Goal: Task Accomplishment & Management: Manage account settings

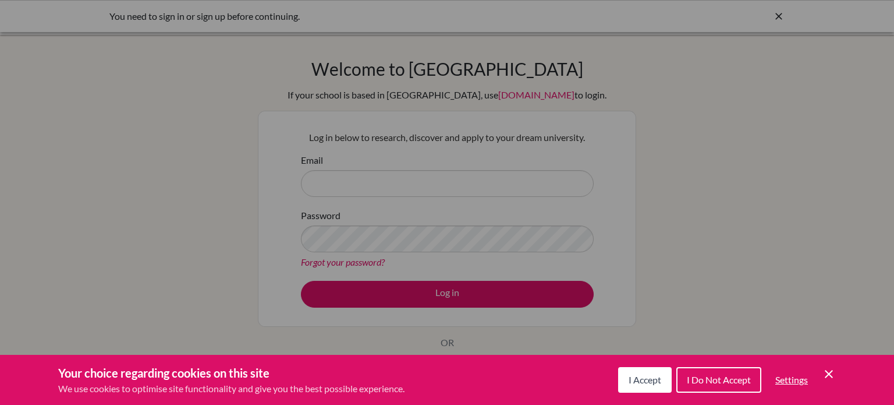
click at [835, 372] on icon "Cookie Control Close Icon" at bounding box center [829, 374] width 14 height 14
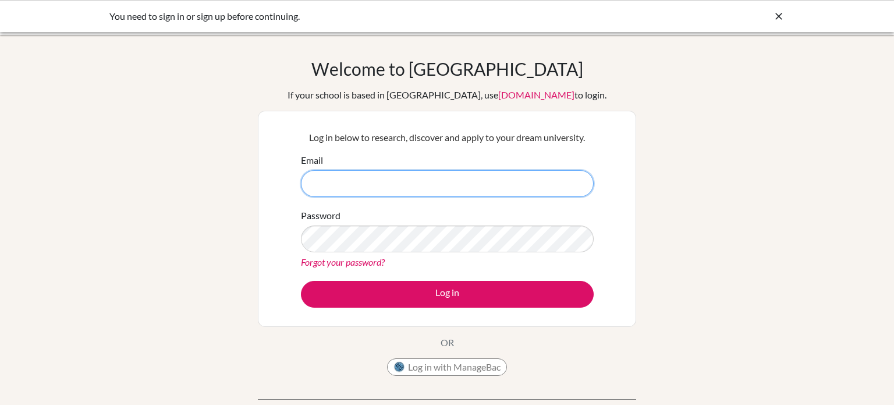
click at [438, 180] on input "Email" at bounding box center [447, 183] width 293 height 27
type input "M"
type input "m"
type input "malak.soud#[DOMAIN_NAME]"
click at [320, 263] on link "Forgot your password?" at bounding box center [343, 261] width 84 height 11
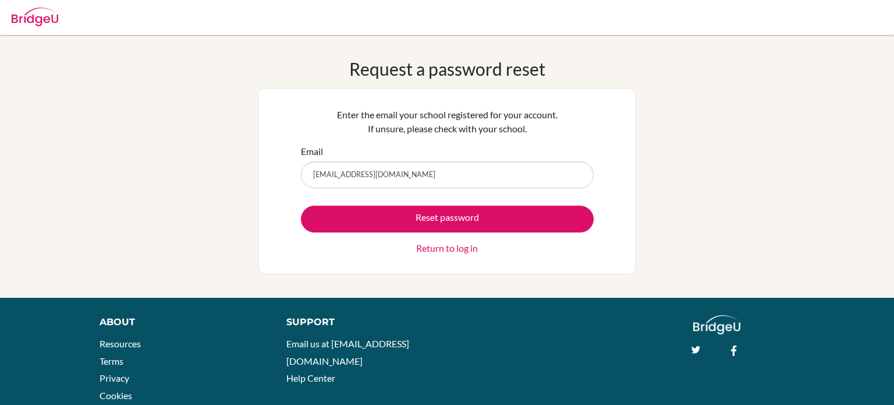
type input "[EMAIL_ADDRESS][DOMAIN_NAME]"
click at [301, 206] on button "Reset password" at bounding box center [447, 219] width 293 height 27
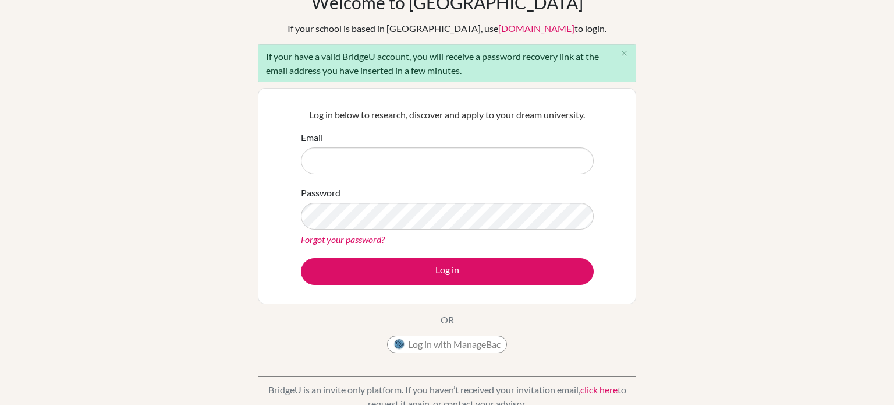
scroll to position [61, 0]
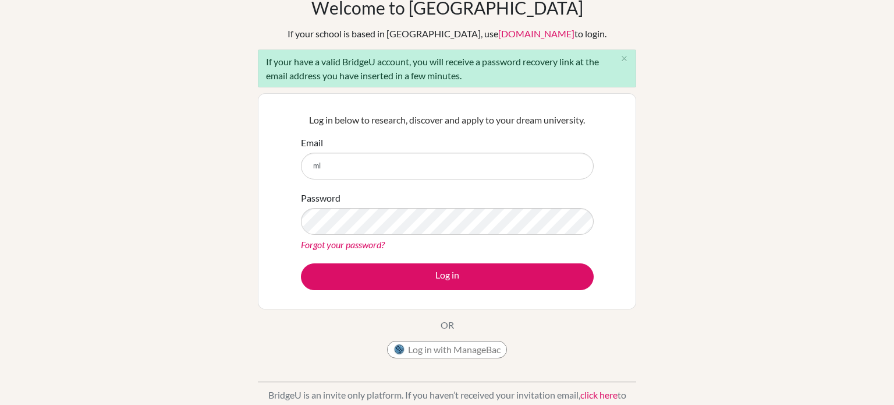
type input "m"
type input "[EMAIL_ADDRESS][DOMAIN_NAME]"
click at [367, 244] on link "Forgot your password?" at bounding box center [343, 244] width 84 height 11
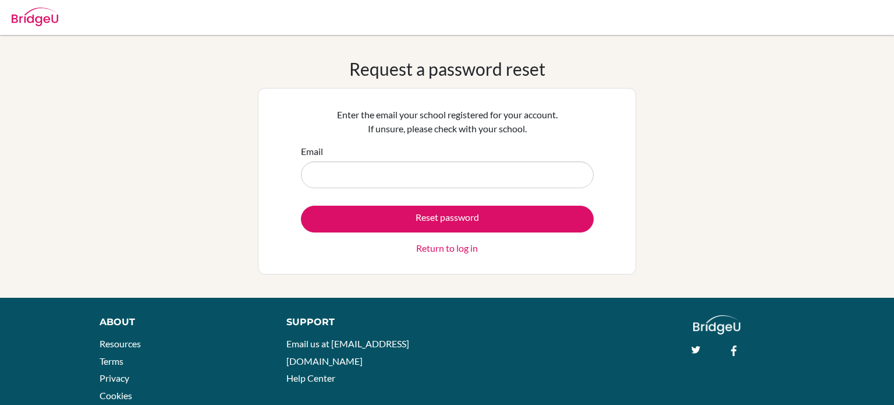
click at [459, 249] on link "Return to log in" at bounding box center [447, 248] width 62 height 14
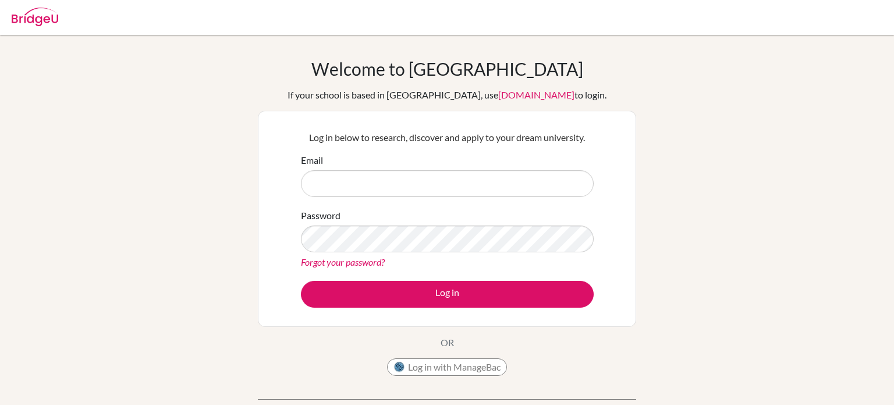
click at [363, 263] on link "Forgot your password?" at bounding box center [343, 261] width 84 height 11
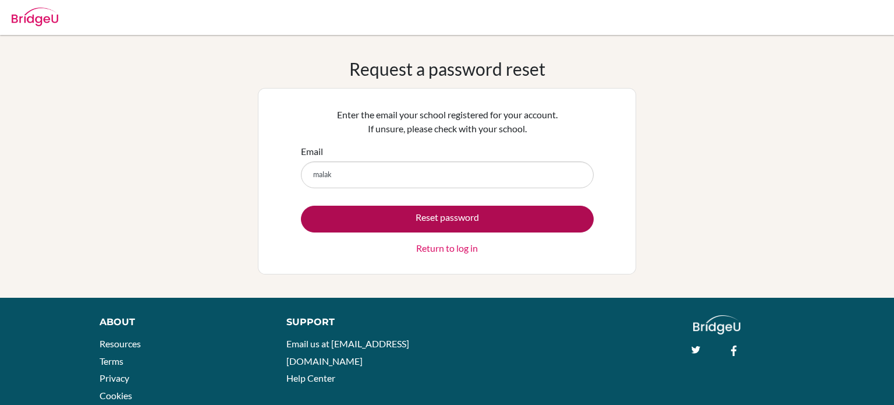
type input "[EMAIL_ADDRESS][DOMAIN_NAME]"
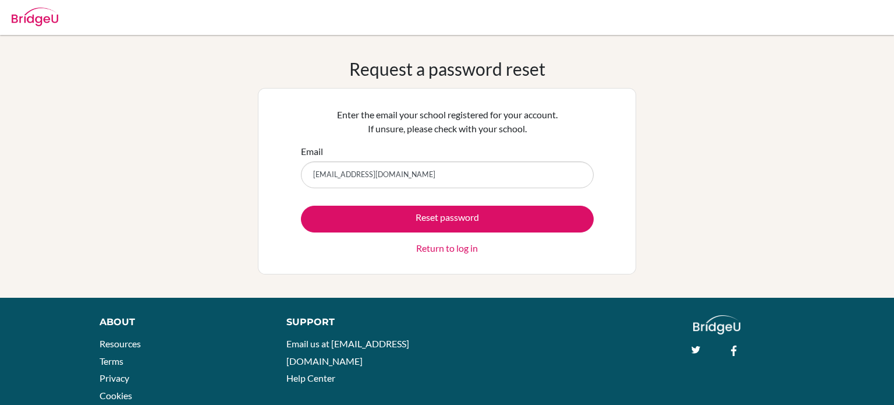
click at [454, 247] on link "Return to log in" at bounding box center [447, 248] width 62 height 14
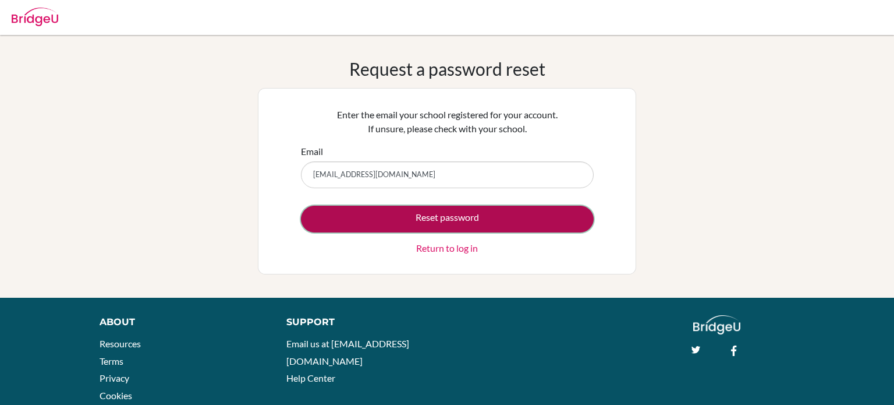
click at [438, 215] on button "Reset password" at bounding box center [447, 219] width 293 height 27
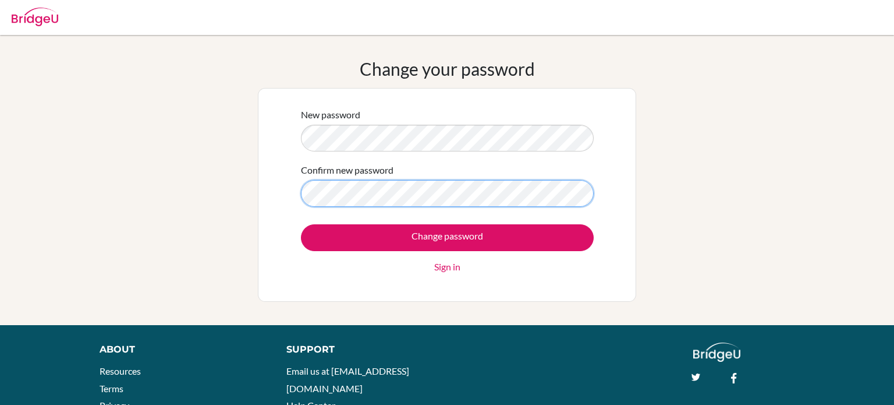
click at [301, 224] on input "Change password" at bounding box center [447, 237] width 293 height 27
click at [435, 265] on link "Sign in" at bounding box center [447, 267] width 26 height 14
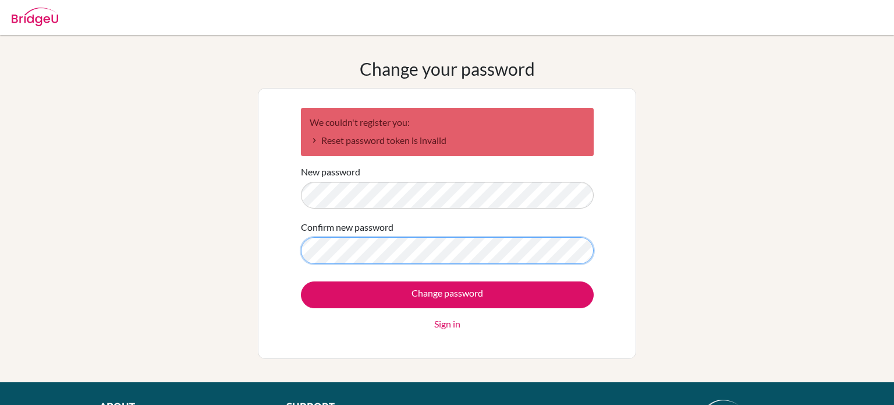
click at [301, 281] on input "Change password" at bounding box center [447, 294] width 293 height 27
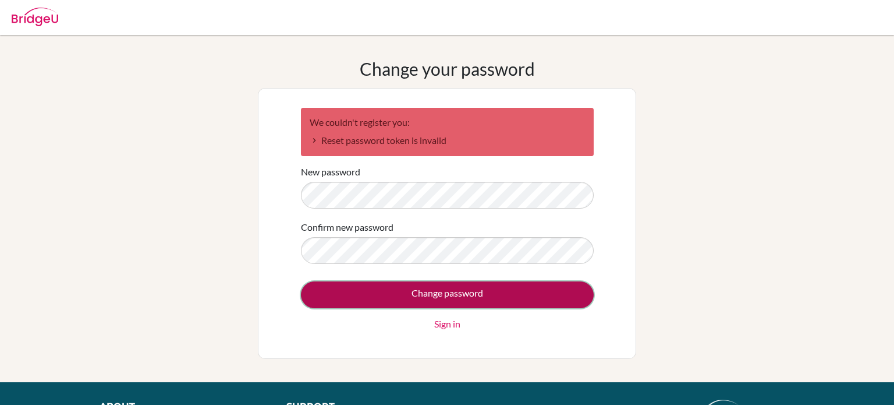
click at [359, 293] on input "Change password" at bounding box center [447, 294] width 293 height 27
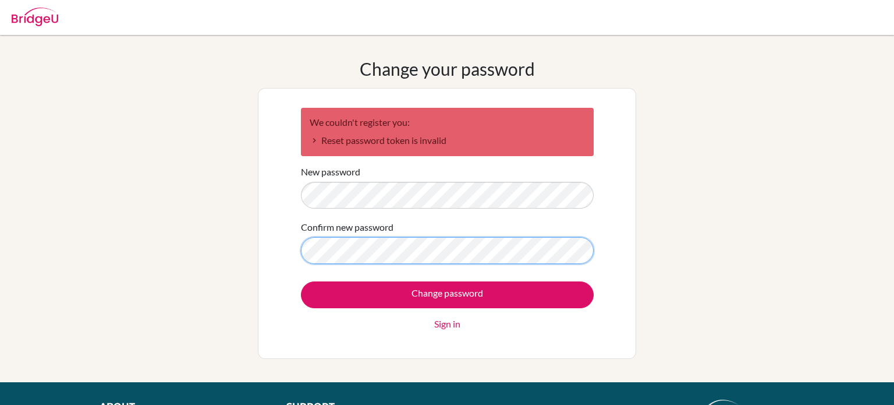
click at [301, 281] on input "Change password" at bounding box center [447, 294] width 293 height 27
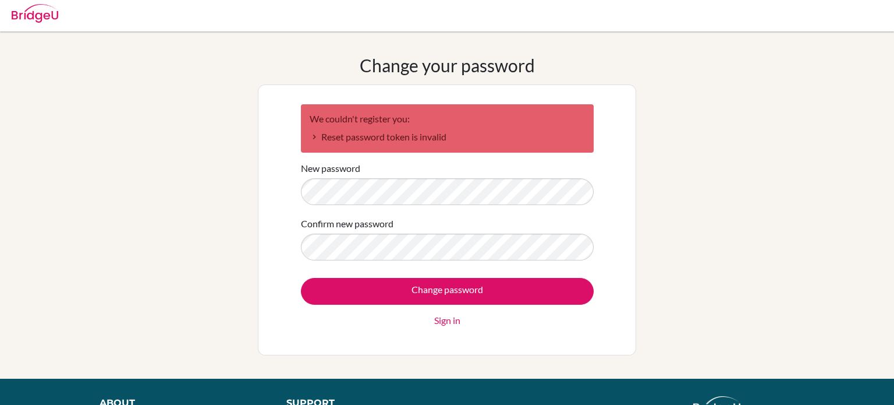
scroll to position [2, 0]
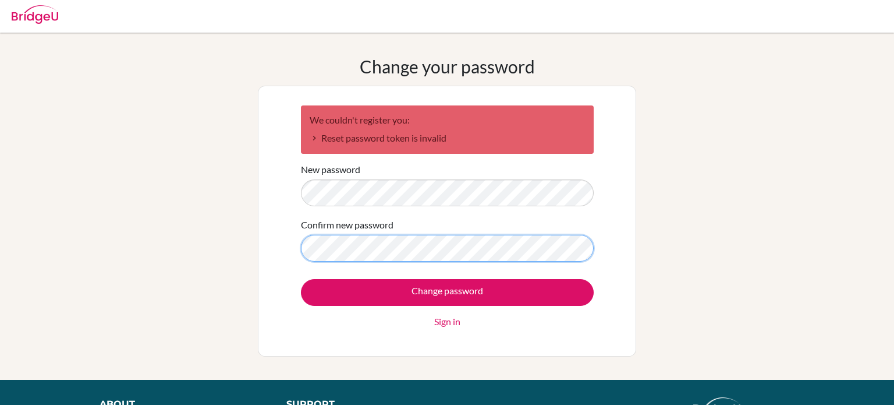
click at [301, 279] on input "Change password" at bounding box center [447, 292] width 293 height 27
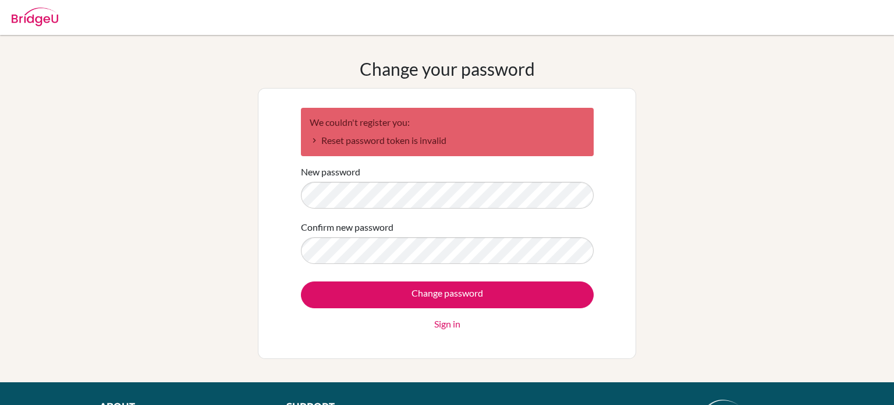
click at [368, 141] on li "Reset password token is invalid" at bounding box center [447, 140] width 275 height 14
click at [301, 281] on input "Change password" at bounding box center [447, 294] width 293 height 27
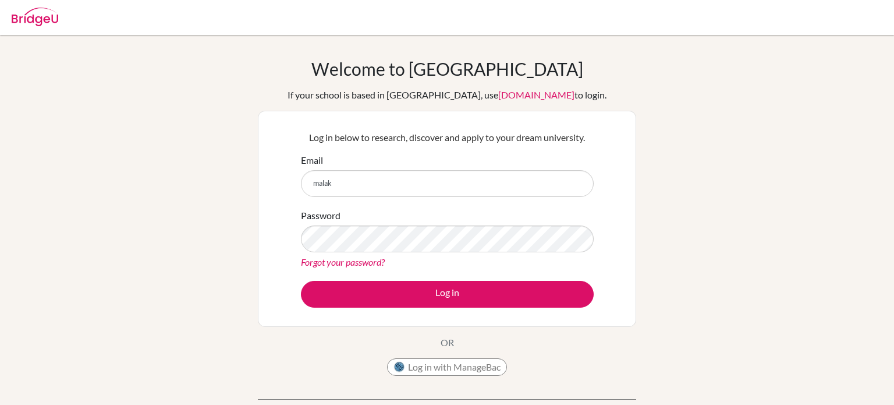
type input "[EMAIL_ADDRESS][DOMAIN_NAME]"
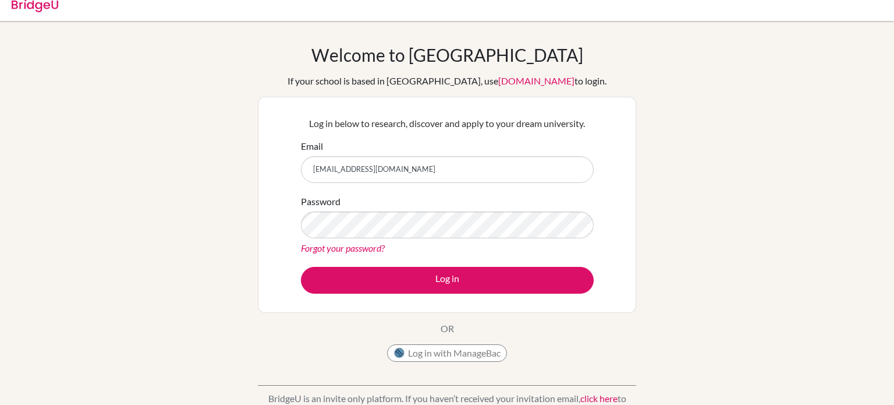
scroll to position [13, 0]
click at [371, 253] on link "Forgot your password?" at bounding box center [343, 248] width 84 height 11
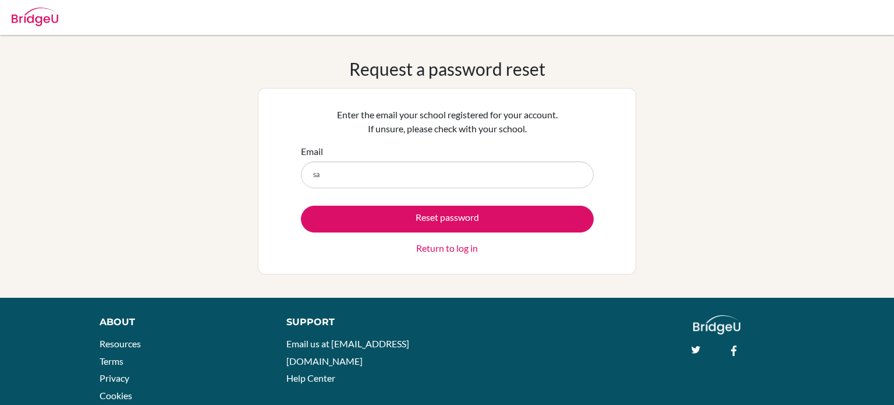
type input "s"
click at [401, 176] on input "malak" at bounding box center [447, 174] width 293 height 27
type input "malak.soud@summitschool.ae"
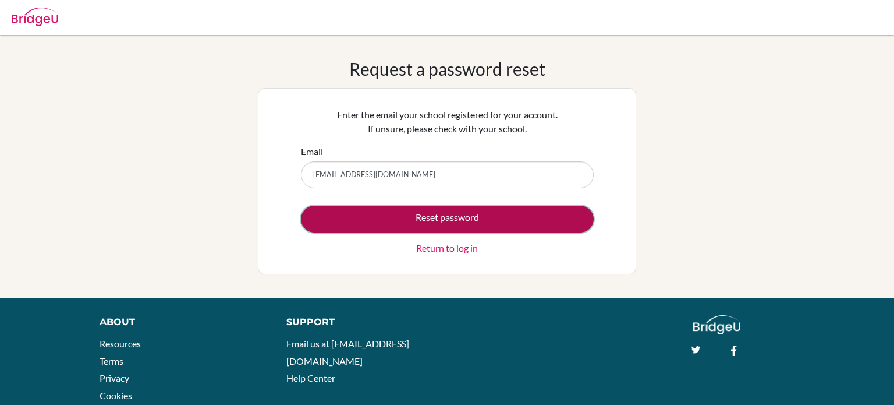
click at [425, 214] on button "Reset password" at bounding box center [447, 219] width 293 height 27
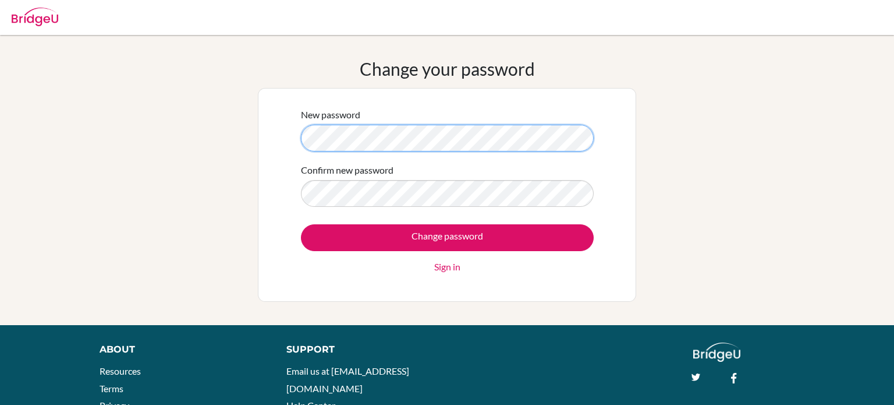
click at [301, 224] on input "Change password" at bounding box center [447, 237] width 293 height 27
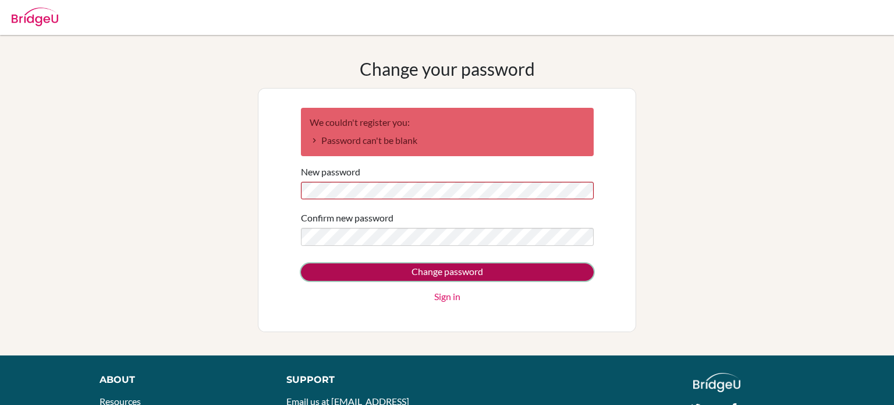
click at [380, 268] on input "Change password" at bounding box center [447, 271] width 293 height 17
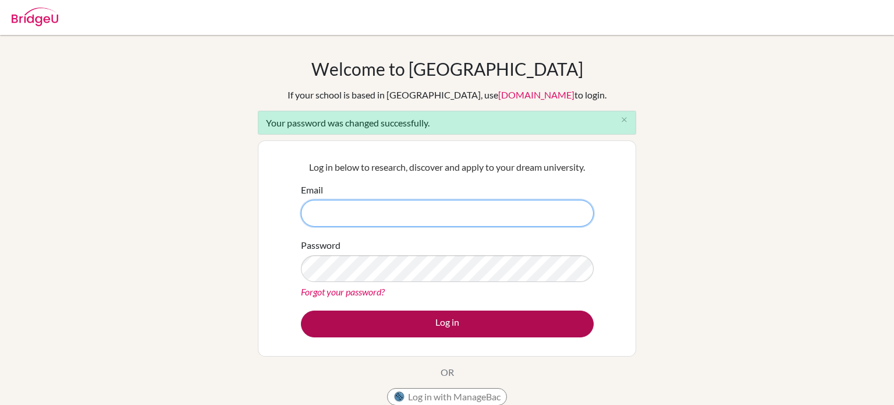
type input "[EMAIL_ADDRESS][DOMAIN_NAME]"
click at [523, 324] on button "Log in" at bounding box center [447, 323] width 293 height 27
